Goal: Task Accomplishment & Management: Complete application form

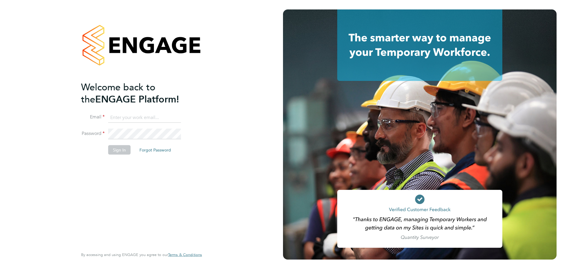
type input "Kirsty.collins@uk.g4s.com"
click at [114, 153] on button "Sign In" at bounding box center [119, 149] width 22 height 9
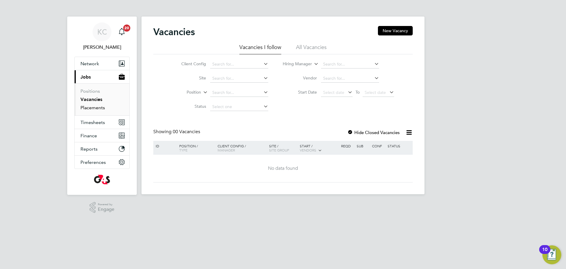
click at [91, 108] on link "Placements" at bounding box center [93, 108] width 24 height 6
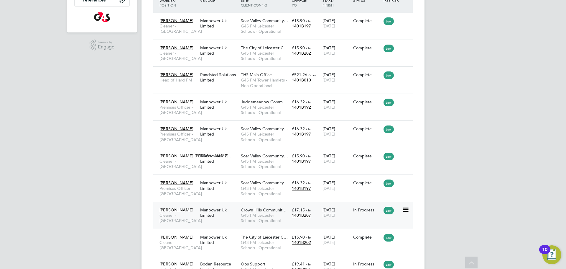
click at [249, 211] on span "Crown Hills Communit…" at bounding box center [264, 209] width 46 height 5
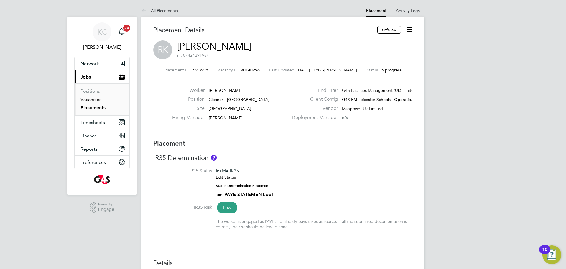
click at [98, 98] on link "Vacancies" at bounding box center [91, 99] width 21 height 6
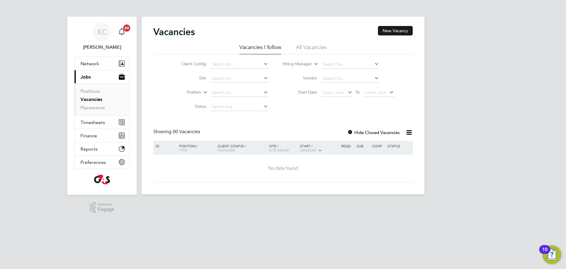
click at [394, 33] on button "New Vacancy" at bounding box center [395, 30] width 35 height 9
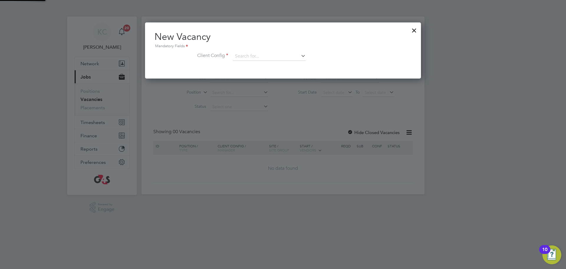
scroll to position [56, 276]
click at [243, 53] on input at bounding box center [269, 56] width 73 height 9
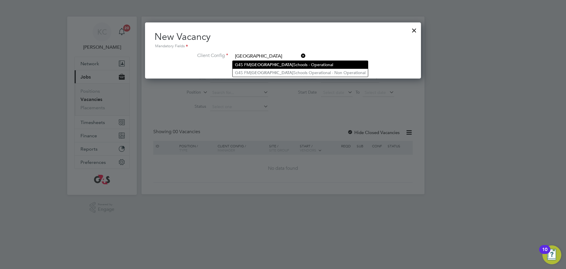
click at [294, 65] on li "G4S FM Leicester Schools - Operational" at bounding box center [300, 65] width 135 height 8
type input "G4S FM Leicester Schools - Operational"
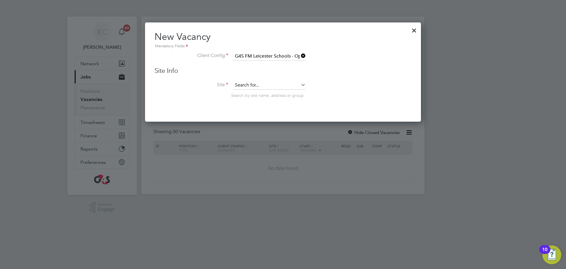
click at [245, 83] on input at bounding box center [269, 85] width 73 height 9
click at [251, 92] on li "[GEOGRAPHIC_DATA]" at bounding box center [269, 94] width 73 height 8
type input "[GEOGRAPHIC_DATA]"
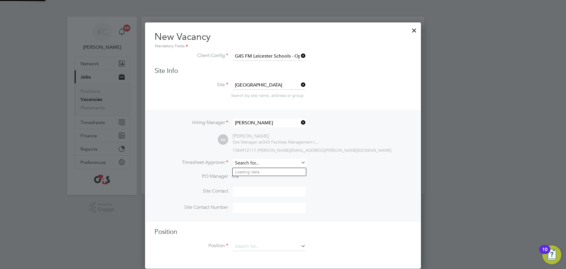
click at [251, 163] on input at bounding box center [269, 163] width 73 height 9
click at [258, 173] on li "[PERSON_NAME]" at bounding box center [269, 172] width 73 height 8
type input "[PERSON_NAME]"
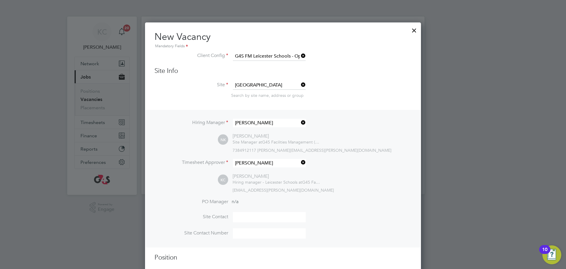
scroll to position [273, 276]
click at [238, 235] on input at bounding box center [269, 233] width 73 height 10
type input "07384912117"
click at [250, 216] on input at bounding box center [269, 217] width 73 height 10
type input "[PERSON_NAME]"
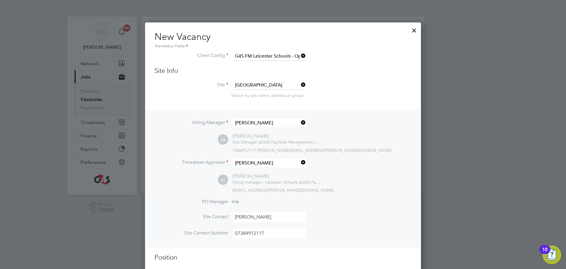
click at [195, 214] on li "Site Contact [PERSON_NAME]" at bounding box center [283, 220] width 257 height 16
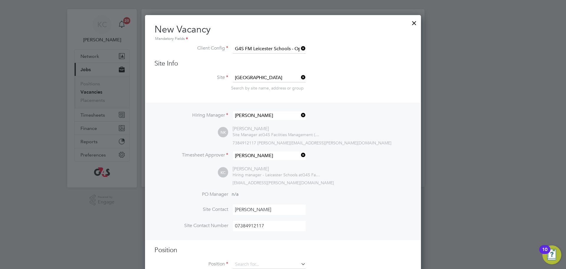
scroll to position [26, 0]
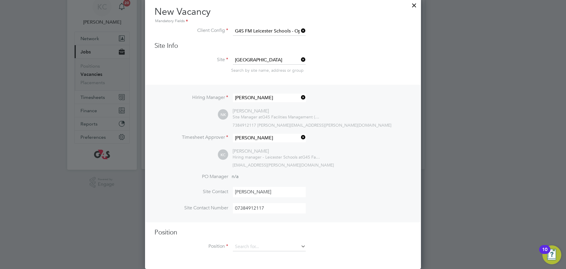
click at [254, 240] on div "Position Position" at bounding box center [283, 242] width 257 height 29
click at [254, 246] on input at bounding box center [269, 246] width 73 height 9
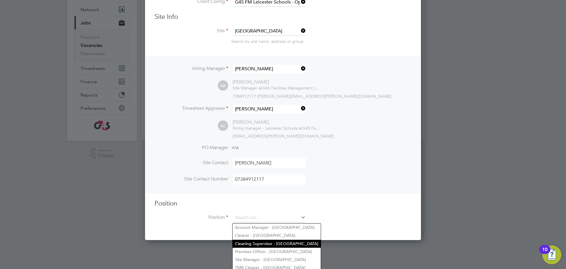
scroll to position [55, 0]
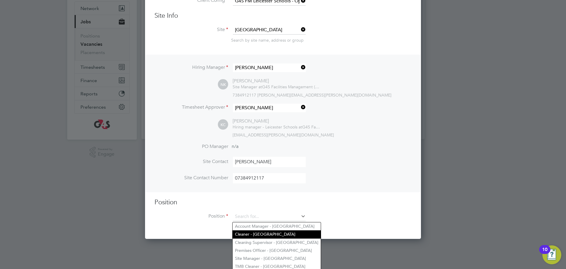
click at [263, 231] on li "Cleaner - [GEOGRAPHIC_DATA]" at bounding box center [277, 234] width 88 height 8
type input "Cleaner - [GEOGRAPHIC_DATA]"
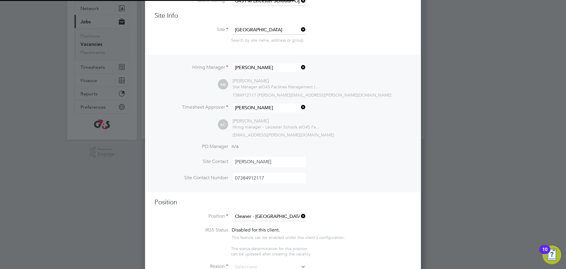
scroll to position [922, 276]
type textarea "**Lor Ipsumdolorsitame/Consecteturadipi** **Eli Seddoeiusmod** § Te incidid, ut…"
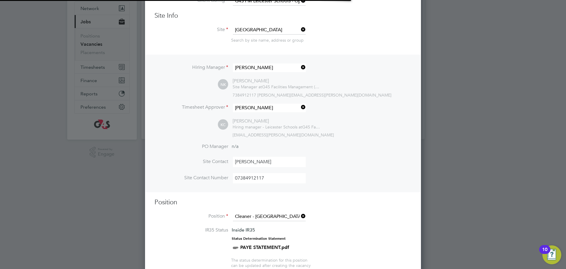
scroll to position [17, 31]
click at [365, 171] on li "Site Contact [PERSON_NAME]" at bounding box center [283, 165] width 257 height 16
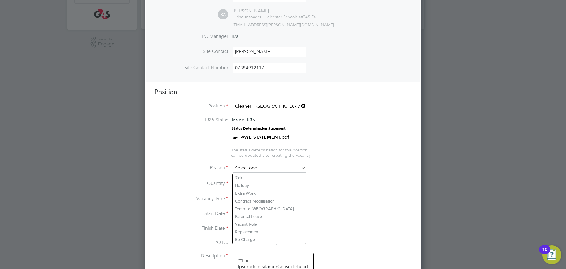
click at [272, 171] on input at bounding box center [269, 168] width 73 height 9
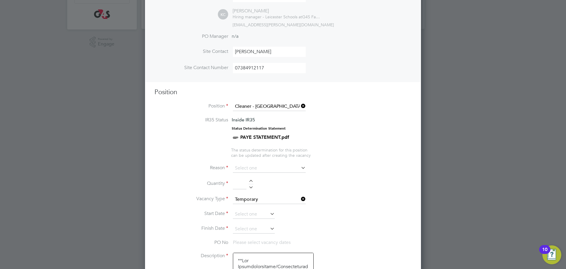
click at [253, 234] on li "Replacement" at bounding box center [269, 232] width 73 height 8
type input "Replacement"
click at [249, 182] on div at bounding box center [251, 182] width 5 height 4
type input "1"
click at [269, 214] on icon at bounding box center [269, 213] width 0 height 8
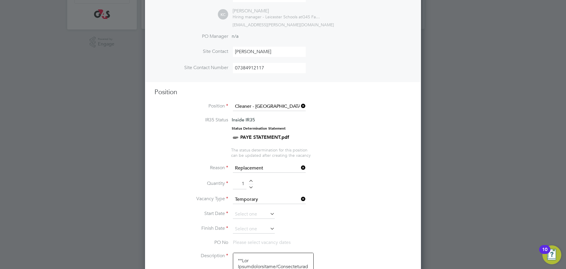
scroll to position [183, 0]
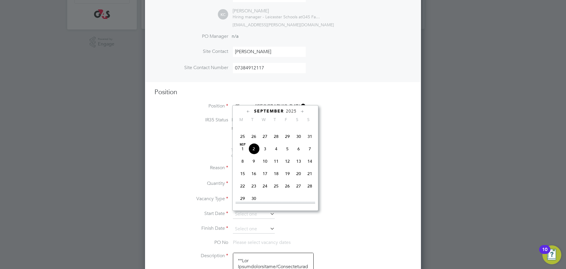
click at [264, 154] on span "3" at bounding box center [265, 148] width 11 height 11
type input "[DATE]"
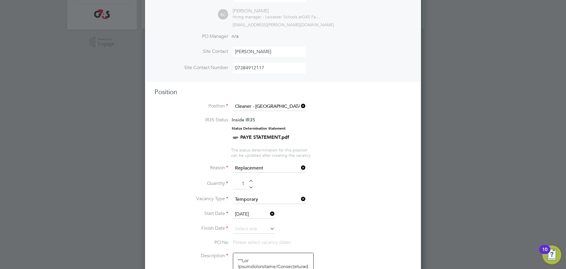
click at [269, 229] on icon at bounding box center [269, 228] width 0 height 8
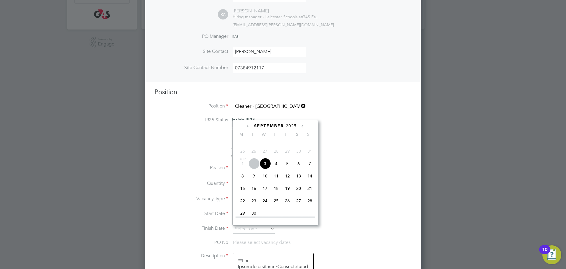
click at [280, 194] on span "18" at bounding box center [276, 188] width 11 height 11
type input "[DATE]"
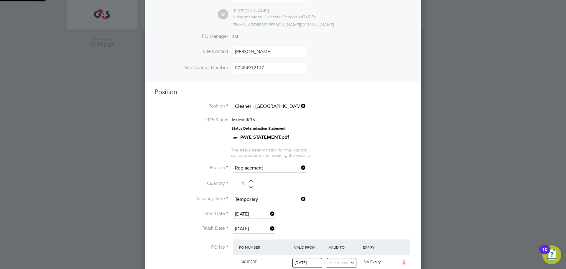
scroll to position [10, 55]
click at [189, 200] on label "Vacancy Type" at bounding box center [192, 199] width 74 height 6
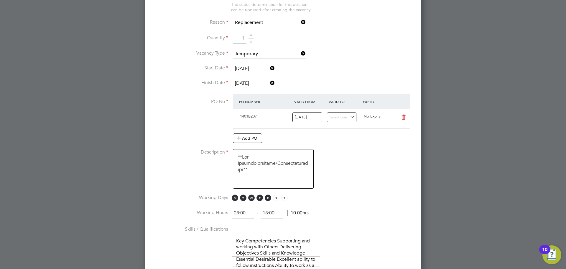
scroll to position [334, 0]
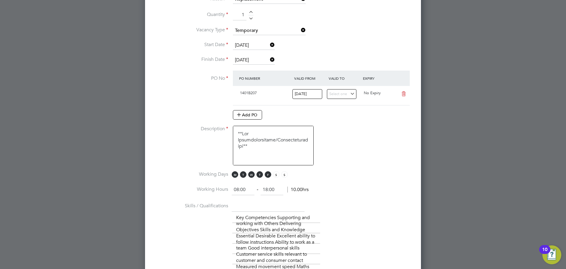
click at [244, 190] on input "08:00" at bounding box center [243, 189] width 23 height 11
drag, startPoint x: 246, startPoint y: 191, endPoint x: 217, endPoint y: 193, distance: 29.9
click at [217, 193] on li "Working Hours 08:00 ‐ 18:00 10.00hrs" at bounding box center [283, 192] width 257 height 17
type input "15:15"
click at [278, 191] on input "18:00" at bounding box center [272, 189] width 23 height 11
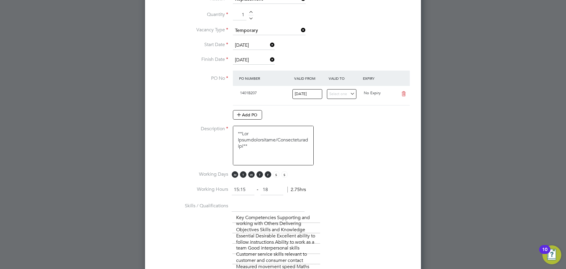
type input "1"
type input "19:15"
drag, startPoint x: 372, startPoint y: 186, endPoint x: 369, endPoint y: 184, distance: 3.4
click at [372, 186] on li "Working Hours 15:15 ‐ 19:15 2.75hrs" at bounding box center [283, 192] width 257 height 17
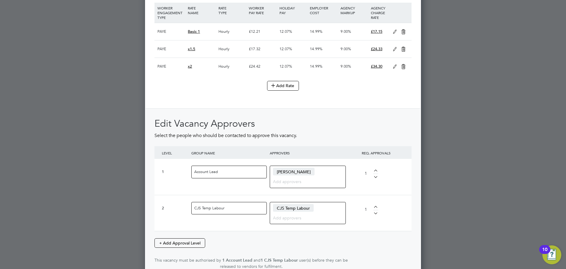
scroll to position [807, 0]
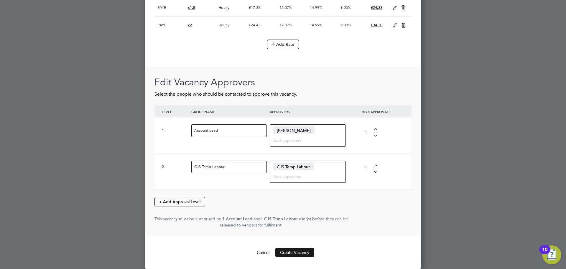
click at [290, 252] on button "Create Vacancy" at bounding box center [295, 251] width 39 height 9
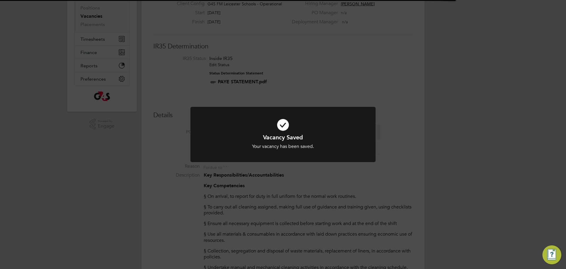
scroll to position [10, 55]
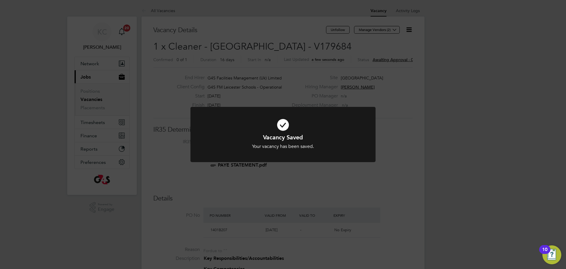
click at [388, 27] on div "Vacancy Saved Your vacancy has been saved. Cancel Okay" at bounding box center [283, 134] width 566 height 269
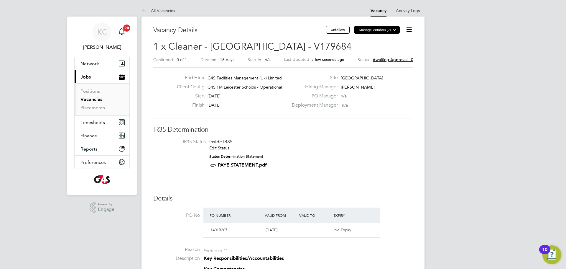
click at [384, 30] on button "Manage Vendors (2)" at bounding box center [377, 30] width 46 height 8
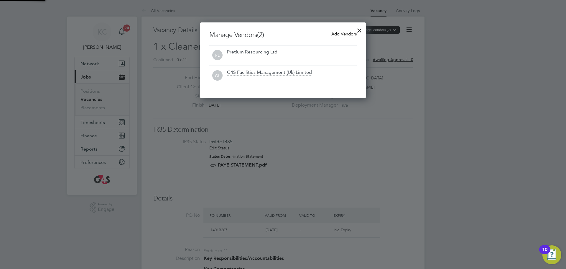
scroll to position [76, 167]
click at [342, 33] on span "Add Vendors" at bounding box center [344, 34] width 25 height 6
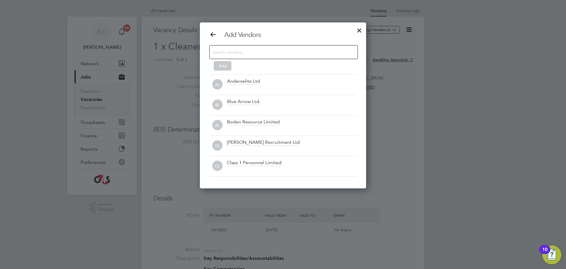
click at [268, 58] on div at bounding box center [283, 52] width 149 height 14
click at [265, 55] on input at bounding box center [279, 52] width 133 height 8
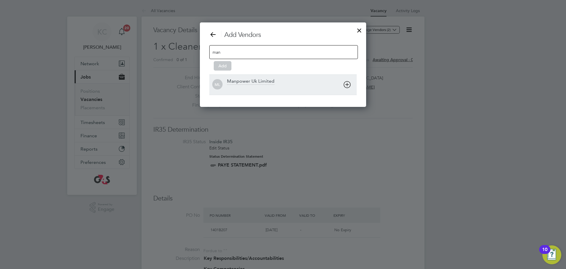
type input "man"
click at [257, 82] on div "Manpower Uk Limited" at bounding box center [250, 81] width 47 height 6
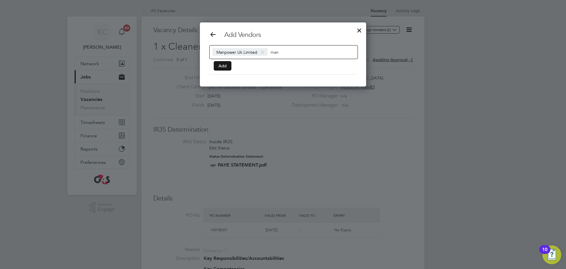
click at [219, 66] on button "Add" at bounding box center [223, 65] width 18 height 9
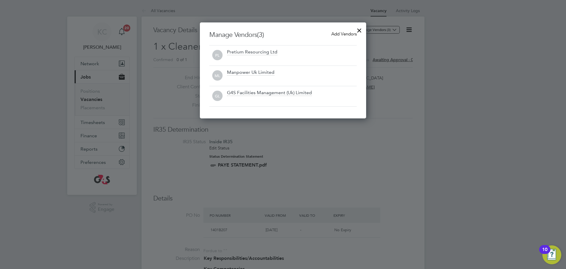
click at [360, 29] on div at bounding box center [359, 29] width 11 height 11
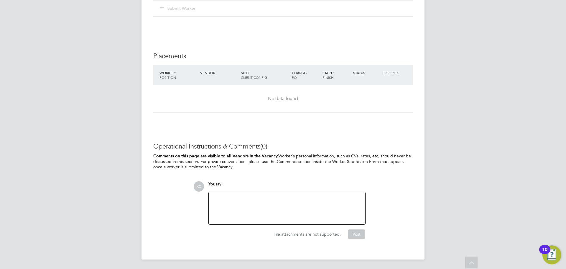
click at [227, 203] on div at bounding box center [287, 207] width 150 height 25
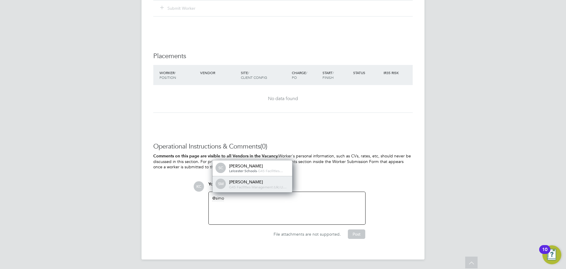
click at [235, 182] on div "[PERSON_NAME]" at bounding box center [258, 181] width 59 height 5
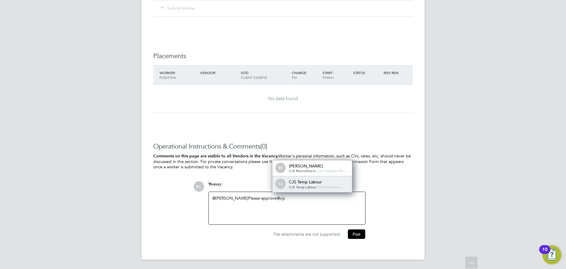
click at [297, 180] on div "CJS Temp Labour" at bounding box center [318, 181] width 59 height 5
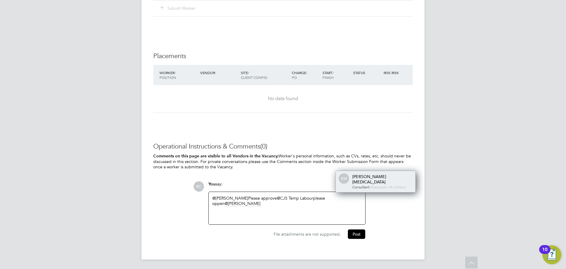
click at [359, 183] on div "[PERSON_NAME][MEDICAL_DATA]" at bounding box center [382, 179] width 59 height 11
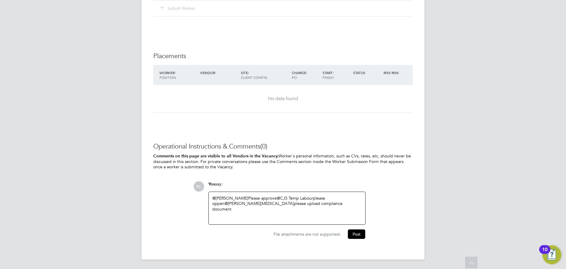
click at [241, 202] on div "@[PERSON_NAME] ​ Please approve @CJS Temp Labour ​ please oppen @[PERSON_NAME][…" at bounding box center [287, 207] width 150 height 25
click at [300, 204] on div "@[PERSON_NAME] ​ Please approve @CJS Temp Labour ​ please oppen @[PERSON_NAME][…" at bounding box center [287, 207] width 150 height 25
click at [357, 236] on button "Post" at bounding box center [356, 233] width 17 height 9
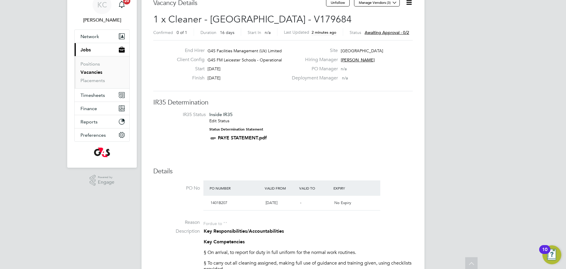
scroll to position [0, 0]
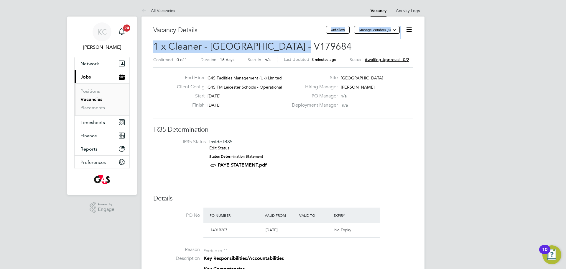
drag, startPoint x: 295, startPoint y: 45, endPoint x: 206, endPoint y: 30, distance: 90.3
copy div "Unfollow Manage Vendors (3) 1 x Cleaner - [GEOGRAPHIC_DATA] - V179684"
